Goal: Task Accomplishment & Management: Use online tool/utility

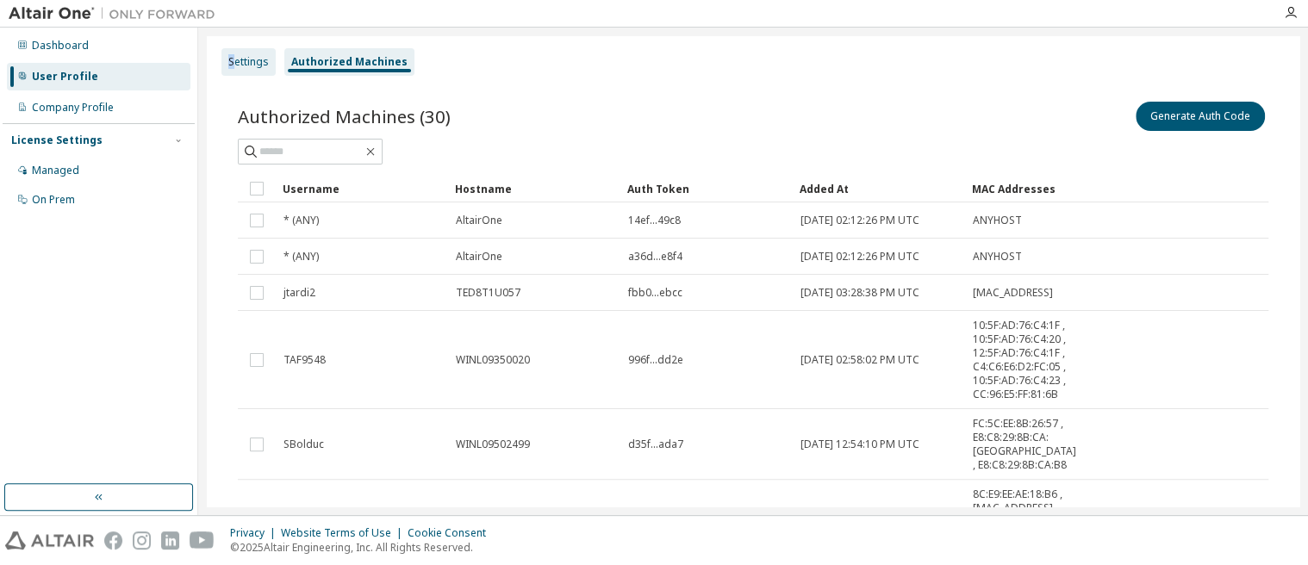
click at [234, 60] on div "Settings" at bounding box center [248, 62] width 41 height 14
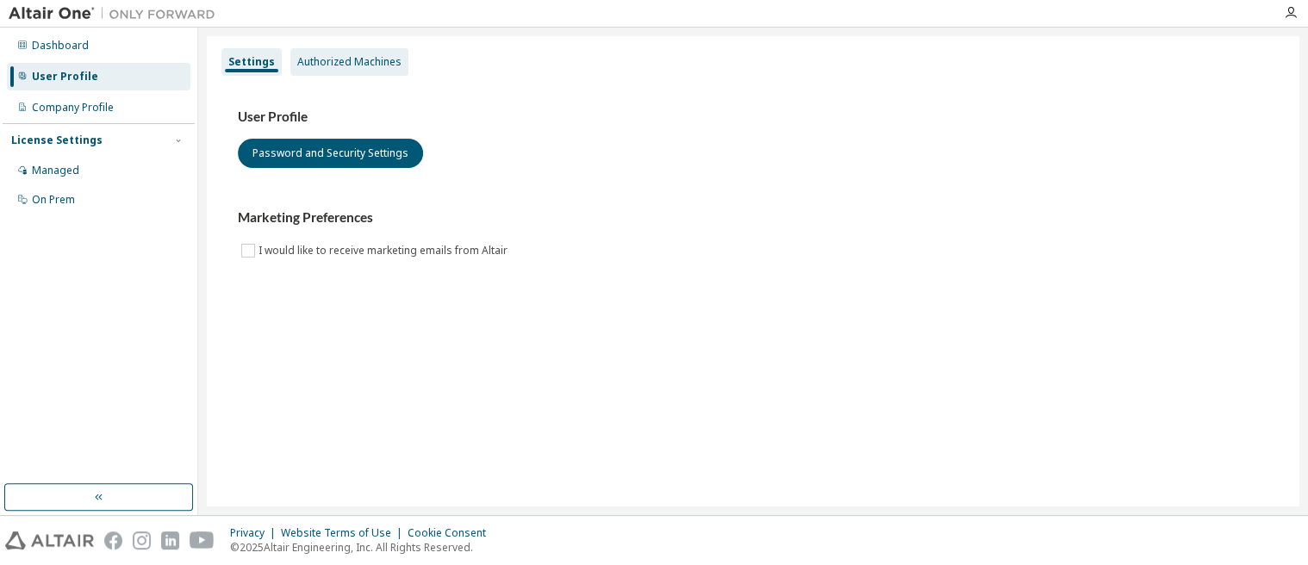
click at [320, 56] on div "Authorized Machines" at bounding box center [349, 62] width 104 height 14
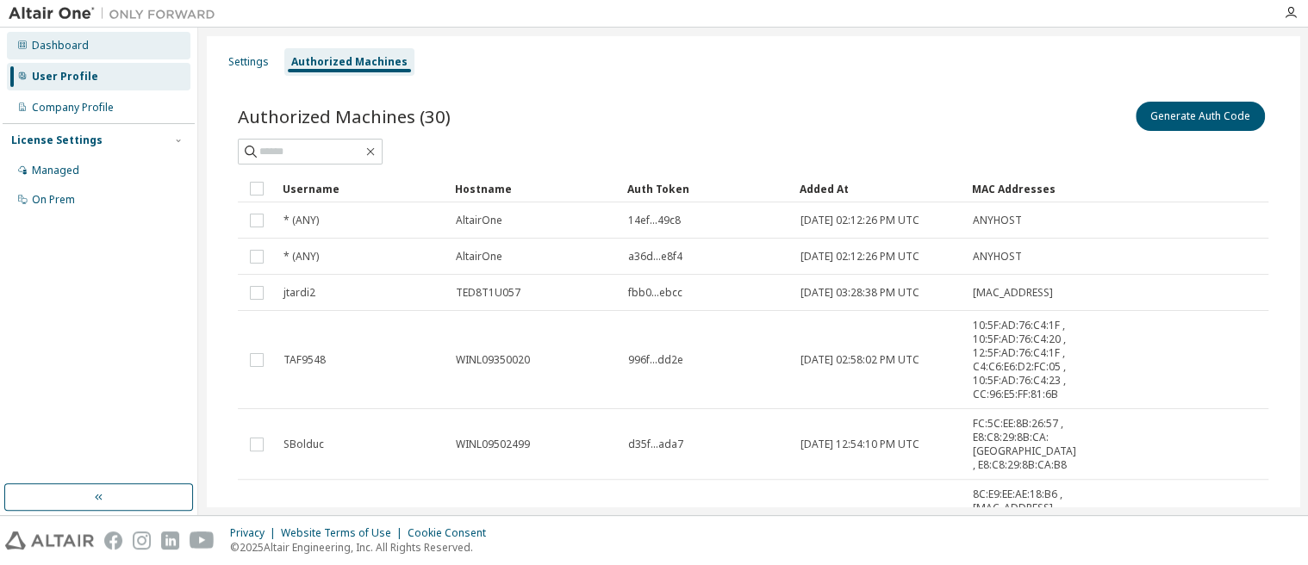
click at [65, 51] on div "Dashboard" at bounding box center [60, 46] width 57 height 14
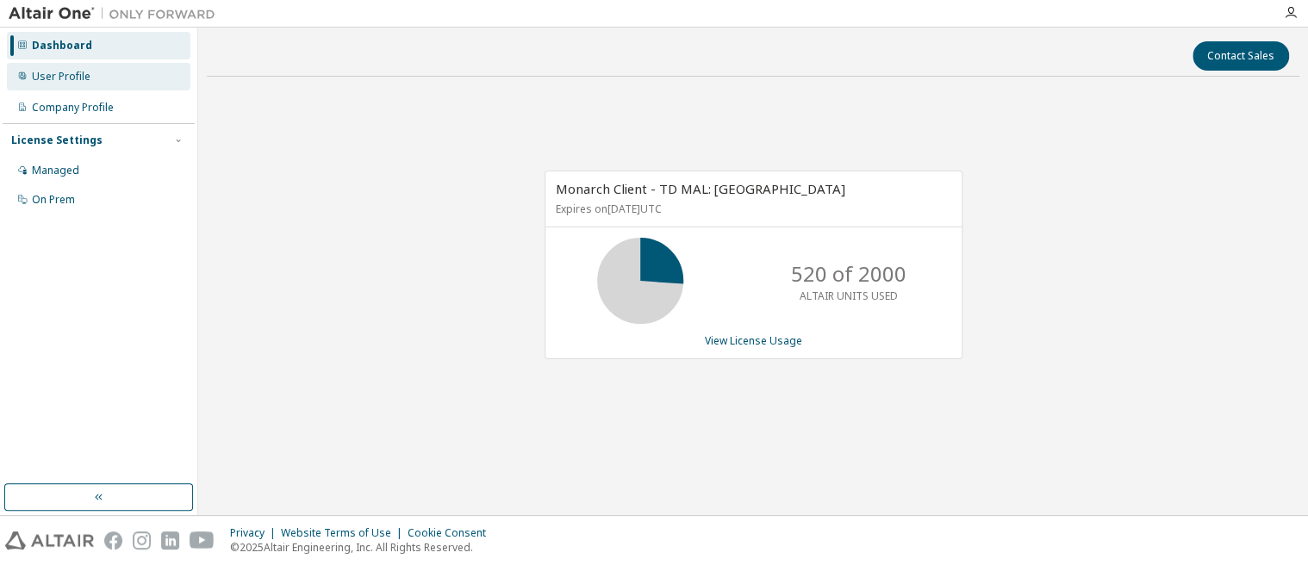
click at [65, 79] on div "User Profile" at bounding box center [61, 77] width 59 height 14
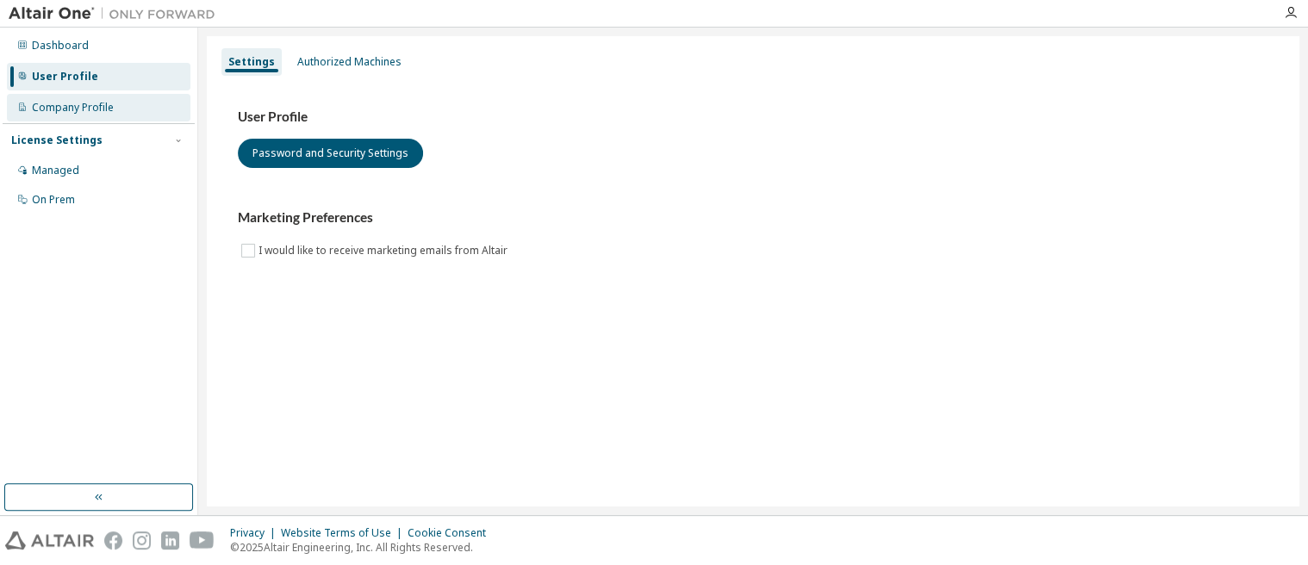
click at [67, 102] on div "Company Profile" at bounding box center [73, 108] width 82 height 14
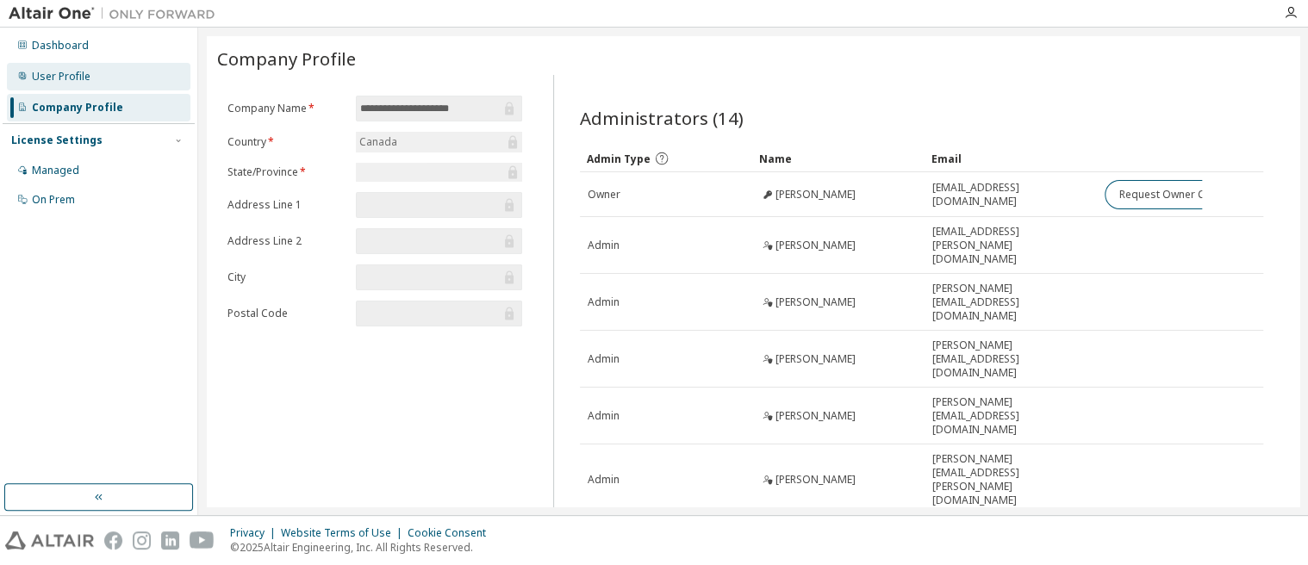
click at [47, 78] on div "User Profile" at bounding box center [61, 77] width 59 height 14
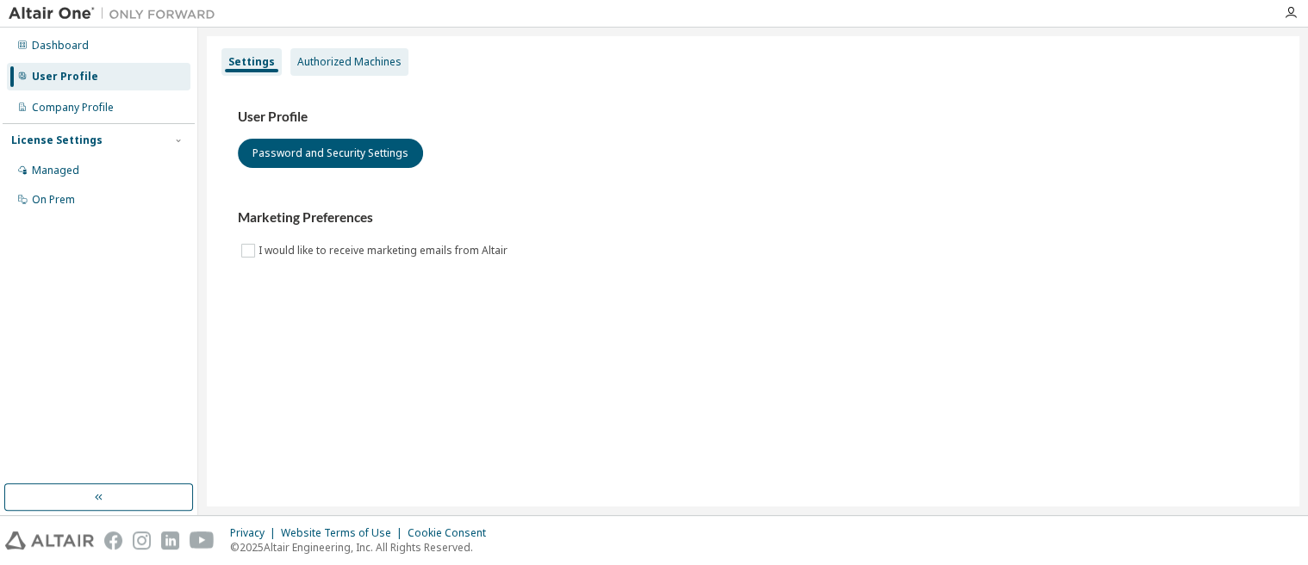
click at [355, 65] on div "Authorized Machines" at bounding box center [349, 62] width 104 height 14
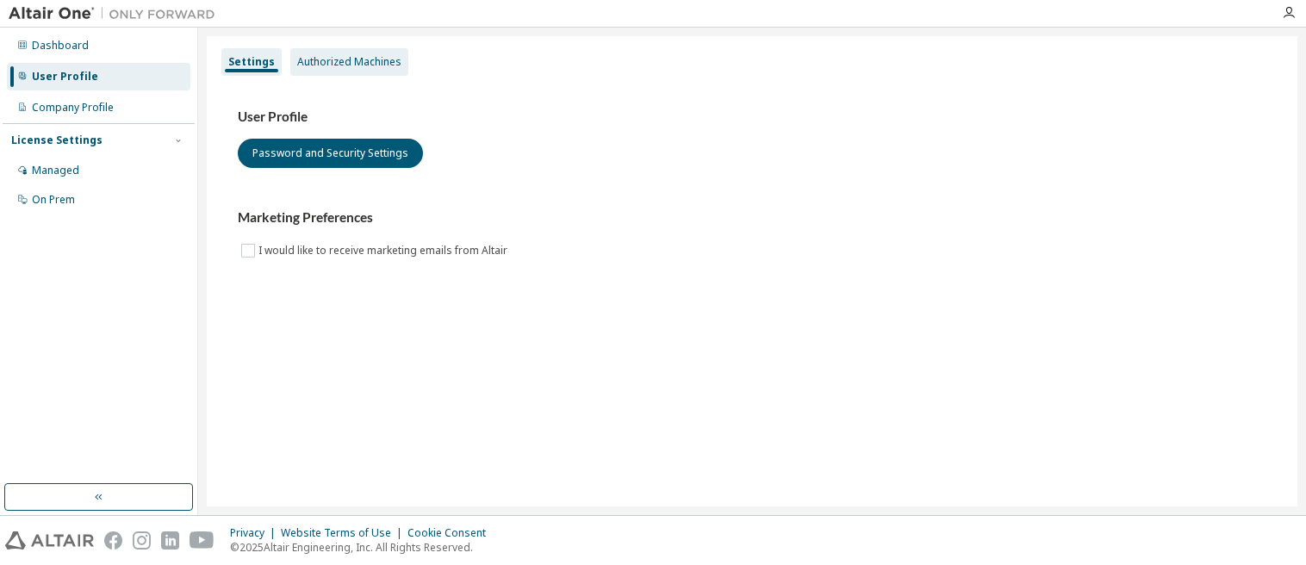
click at [364, 62] on div "Authorized Machines" at bounding box center [349, 62] width 104 height 14
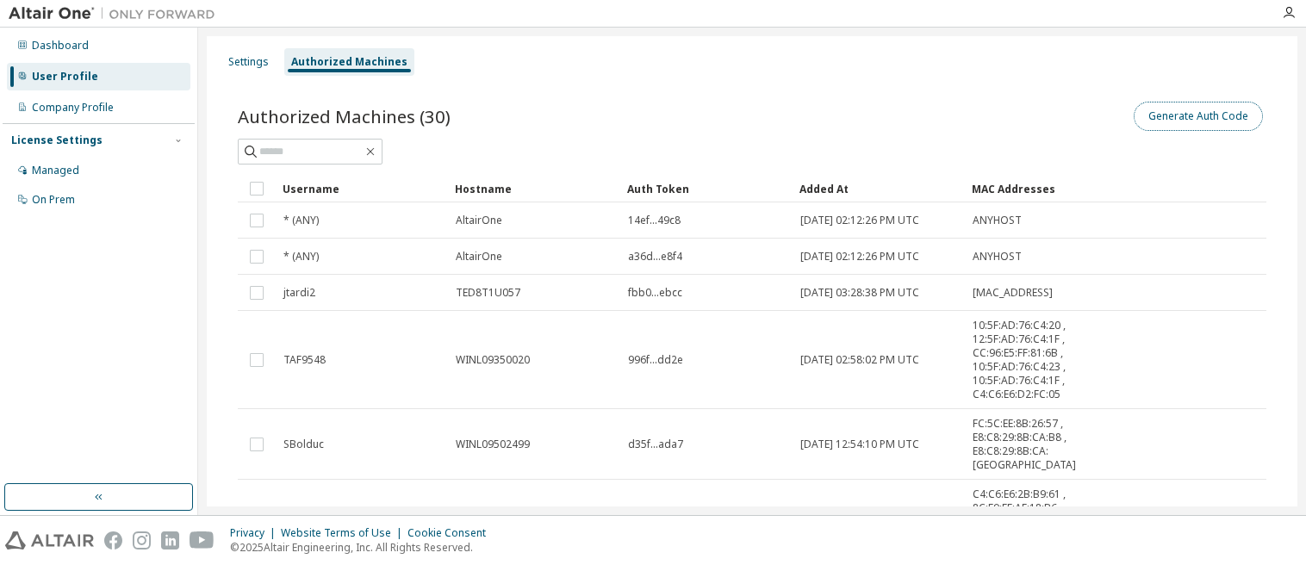
click at [1196, 118] on button "Generate Auth Code" at bounding box center [1198, 116] width 129 height 29
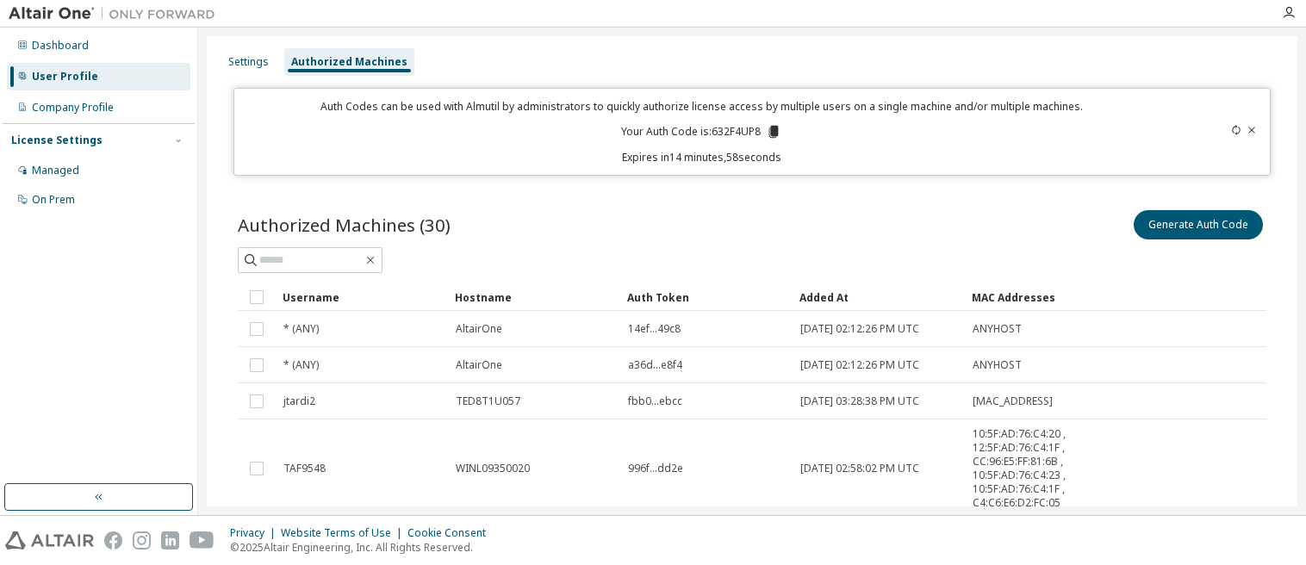
click at [738, 129] on p "Your Auth Code is: 632F4UP8" at bounding box center [701, 132] width 160 height 16
copy p "632F4UP8"
